Goal: Transaction & Acquisition: Register for event/course

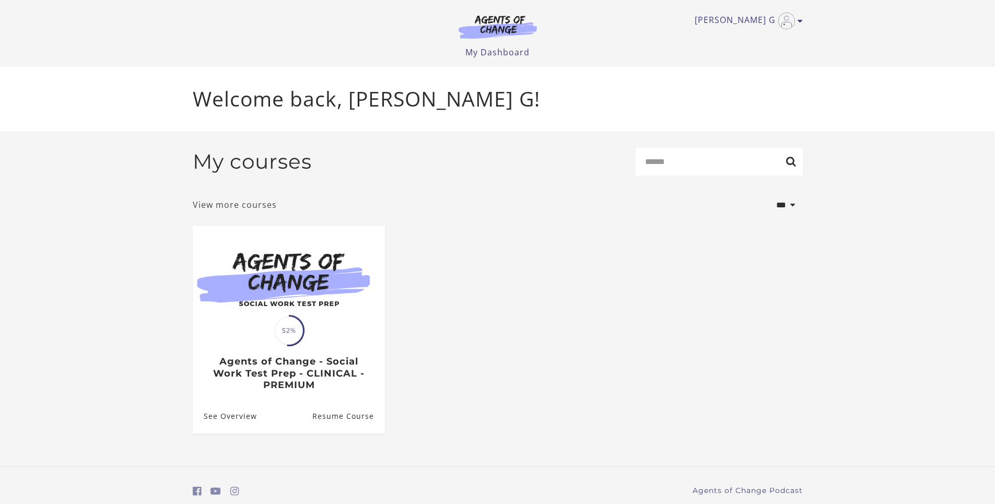
click at [224, 208] on link "View more courses" at bounding box center [235, 204] width 84 height 13
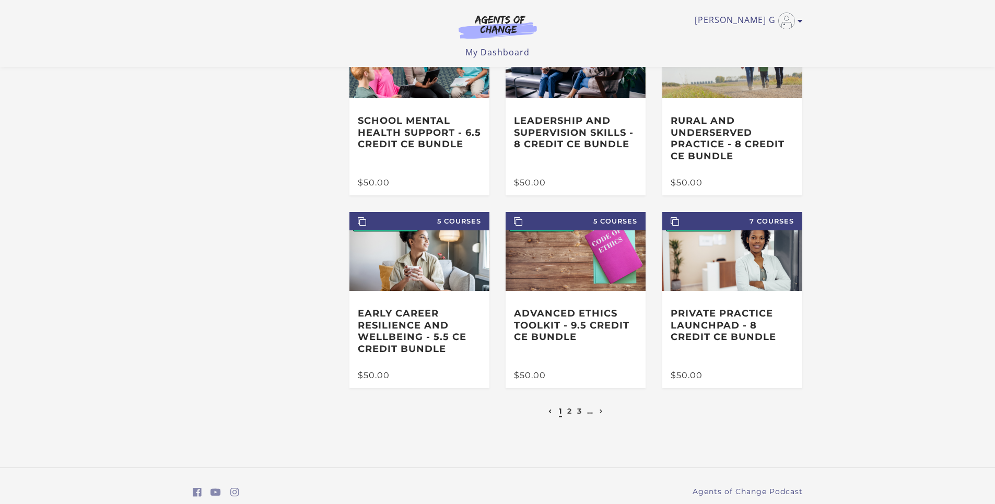
scroll to position [142, 0]
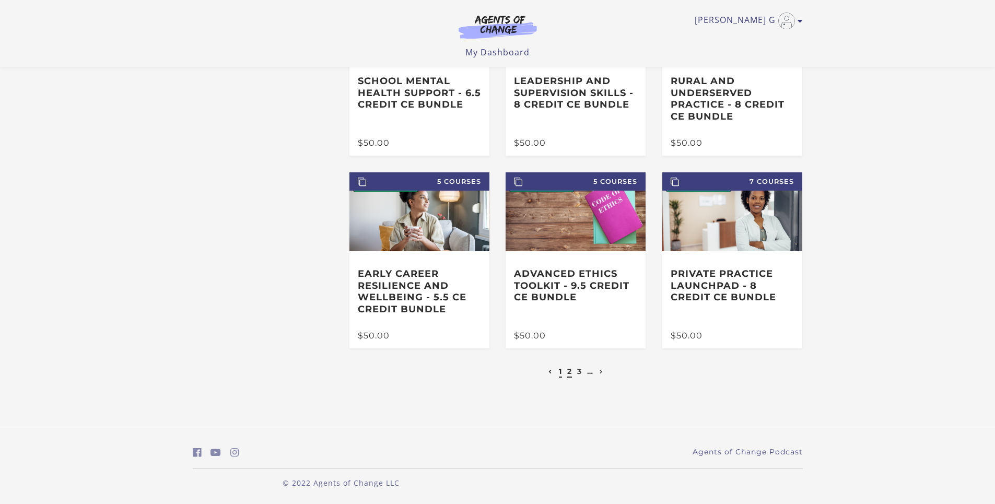
click at [568, 372] on link "2" at bounding box center [569, 371] width 5 height 9
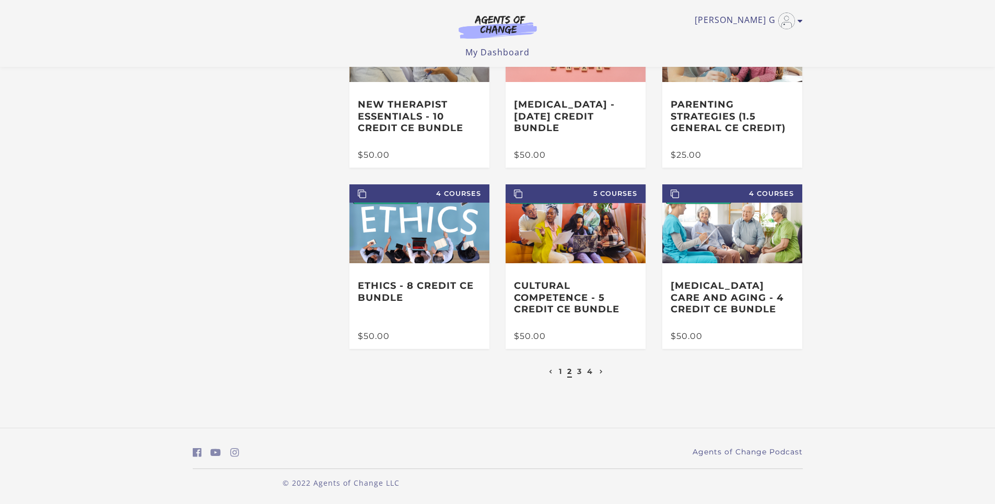
scroll to position [118, 0]
click at [580, 374] on link "3" at bounding box center [579, 371] width 5 height 9
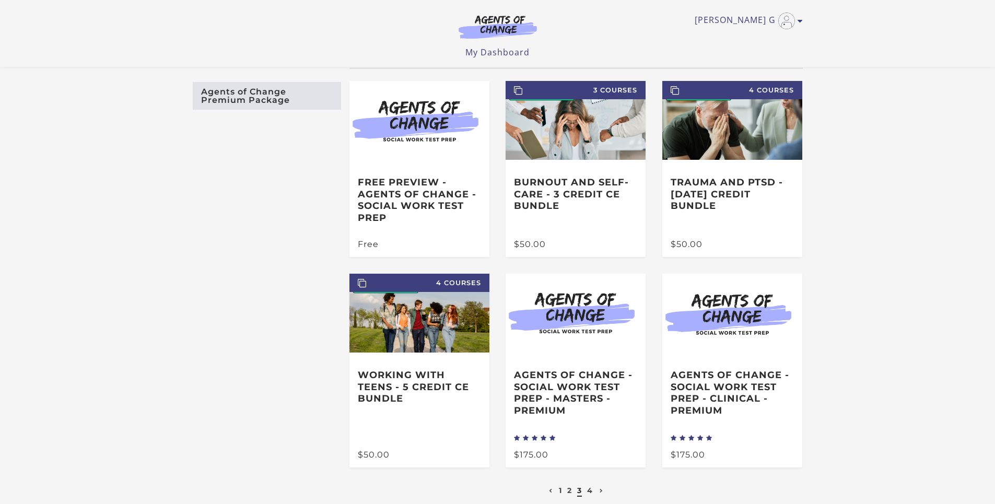
scroll to position [159, 0]
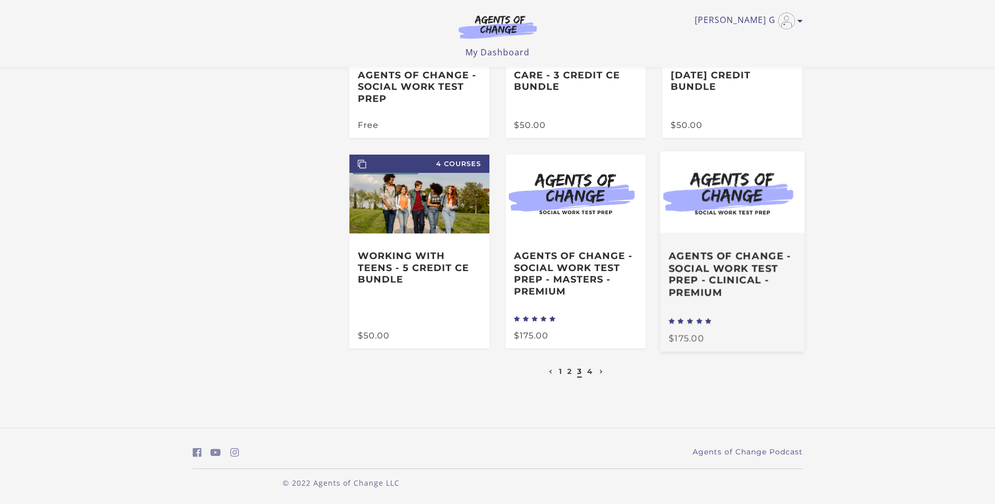
click at [679, 340] on div "$175.00" at bounding box center [732, 338] width 127 height 9
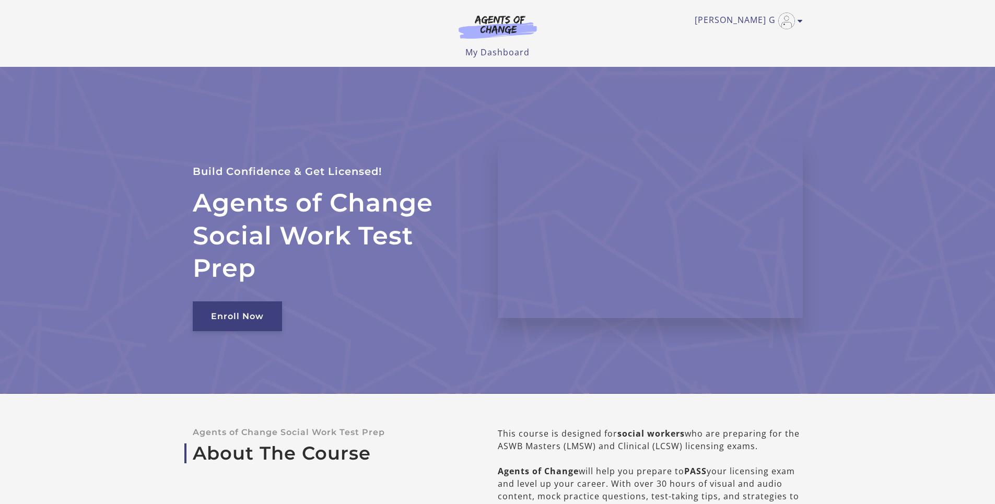
click at [225, 318] on link "Enroll Now" at bounding box center [237, 316] width 89 height 30
